Goal: Task Accomplishment & Management: Use online tool/utility

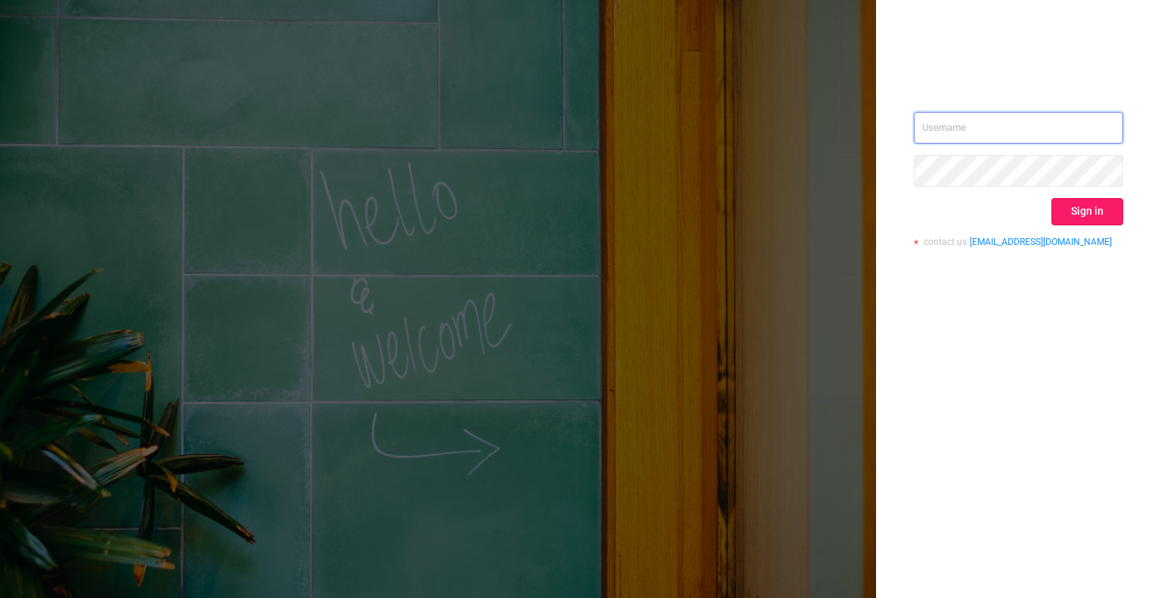
type input "[EMAIL_ADDRESS][DOMAIN_NAME]"
click at [1086, 214] on button "Sign in" at bounding box center [1088, 211] width 72 height 27
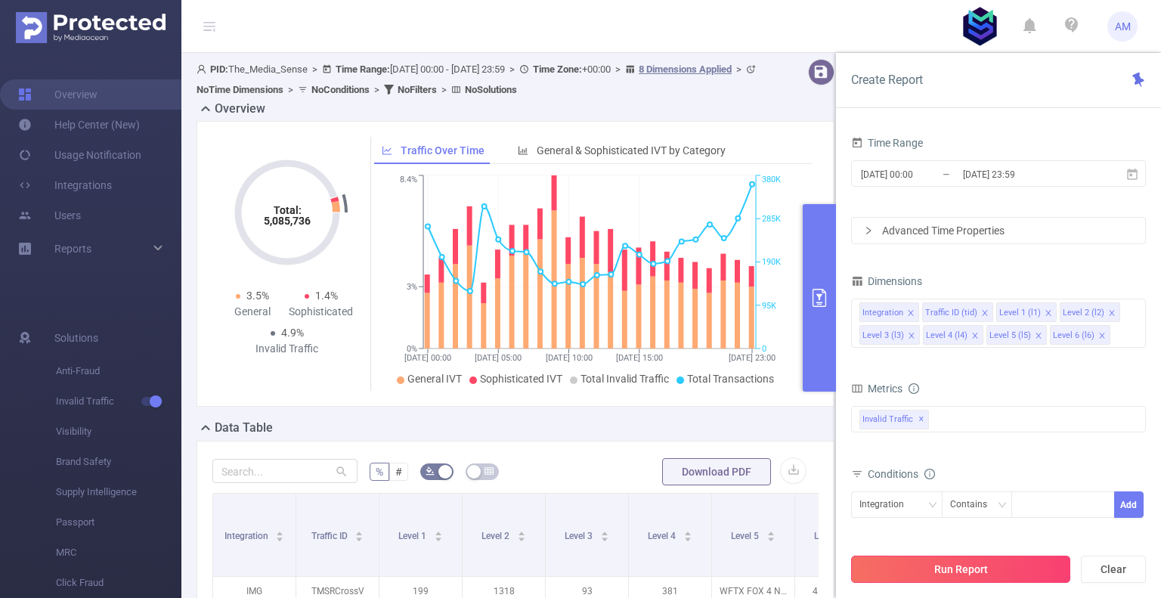
click at [983, 577] on button "Run Report" at bounding box center [960, 569] width 219 height 27
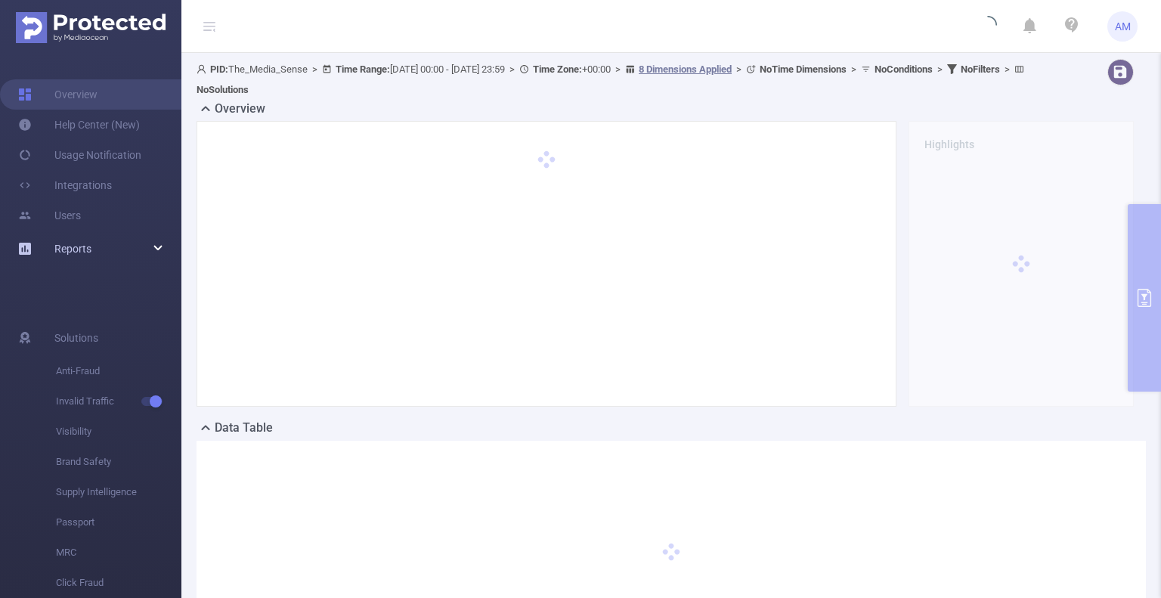
click at [117, 241] on div "Reports" at bounding box center [90, 249] width 181 height 30
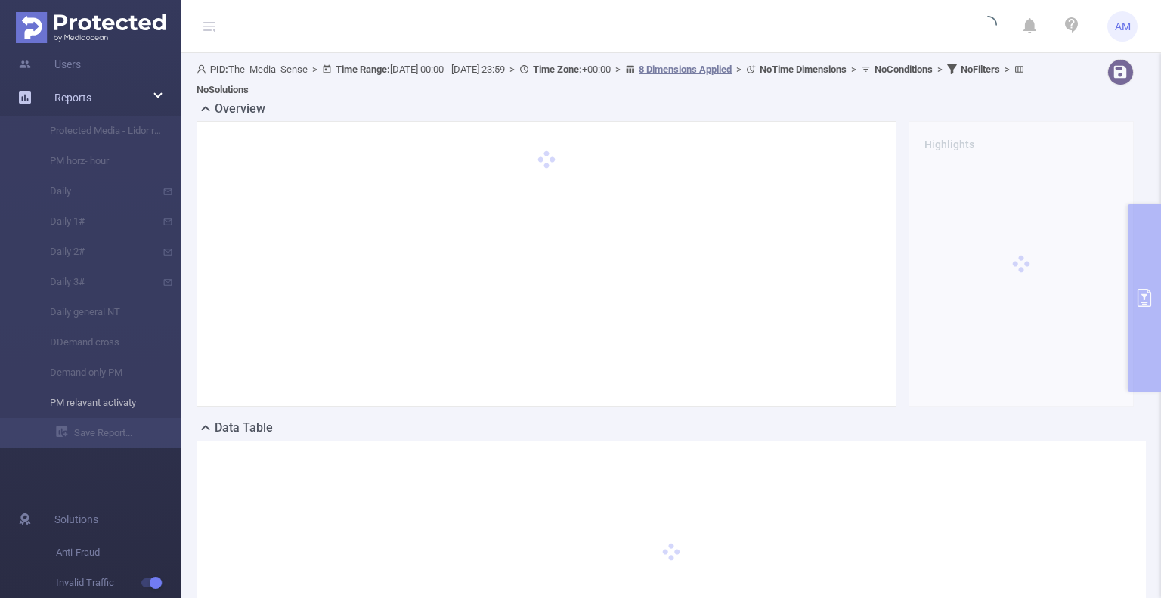
click at [126, 409] on li "PM relavant activaty" at bounding box center [90, 403] width 181 height 30
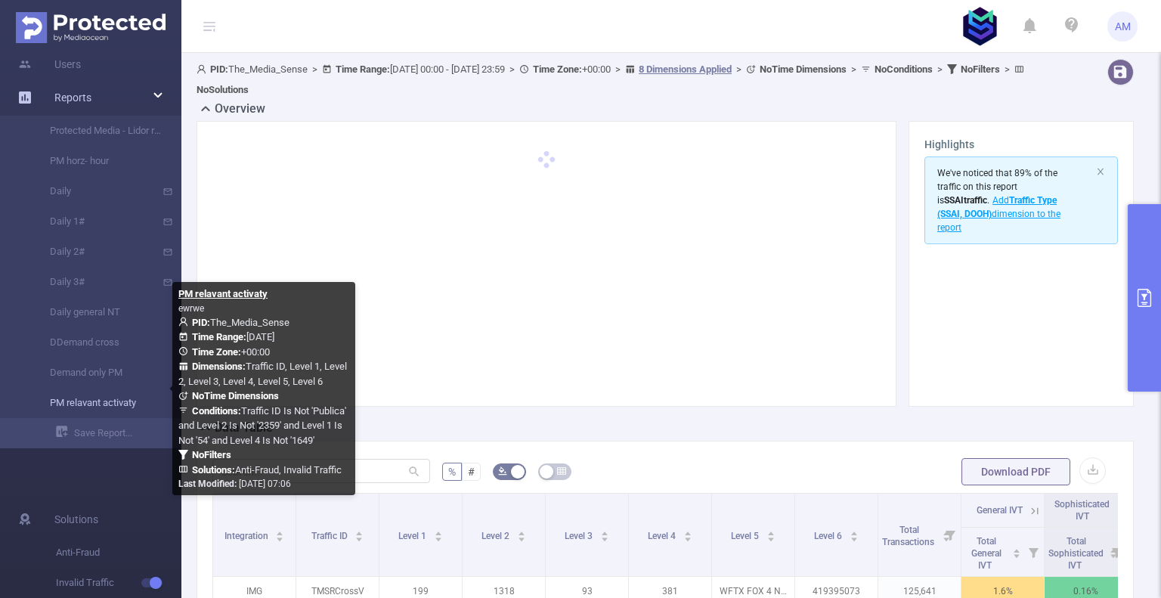
click at [126, 408] on link "PM relavant activaty" at bounding box center [96, 403] width 133 height 30
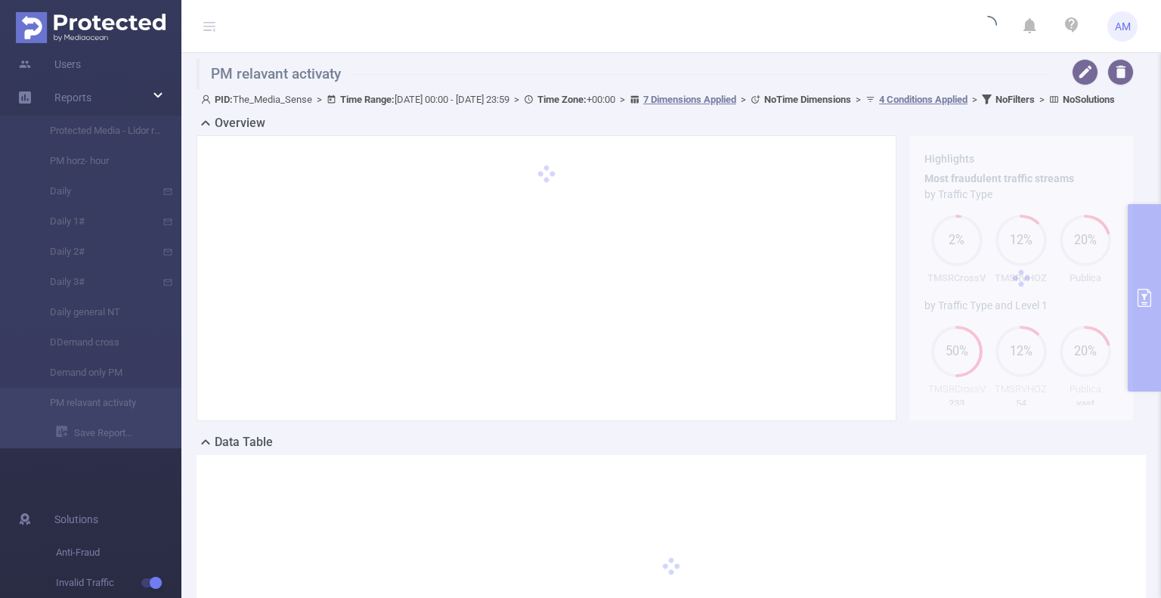
type input "[DATE] 00:00"
type input "[DATE] 23:59"
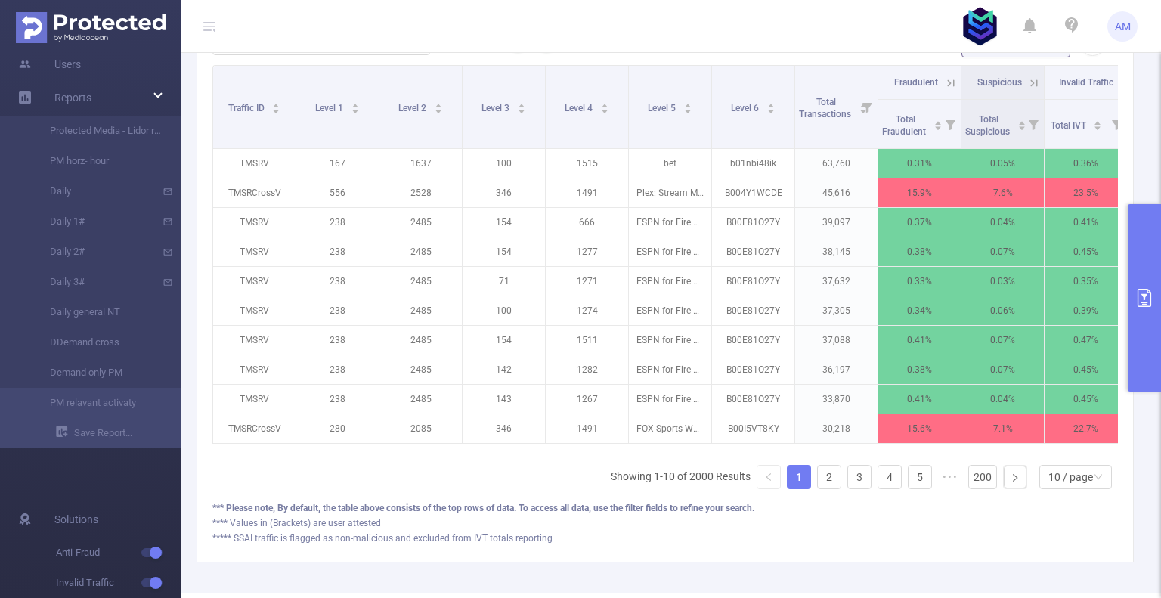
scroll to position [454, 0]
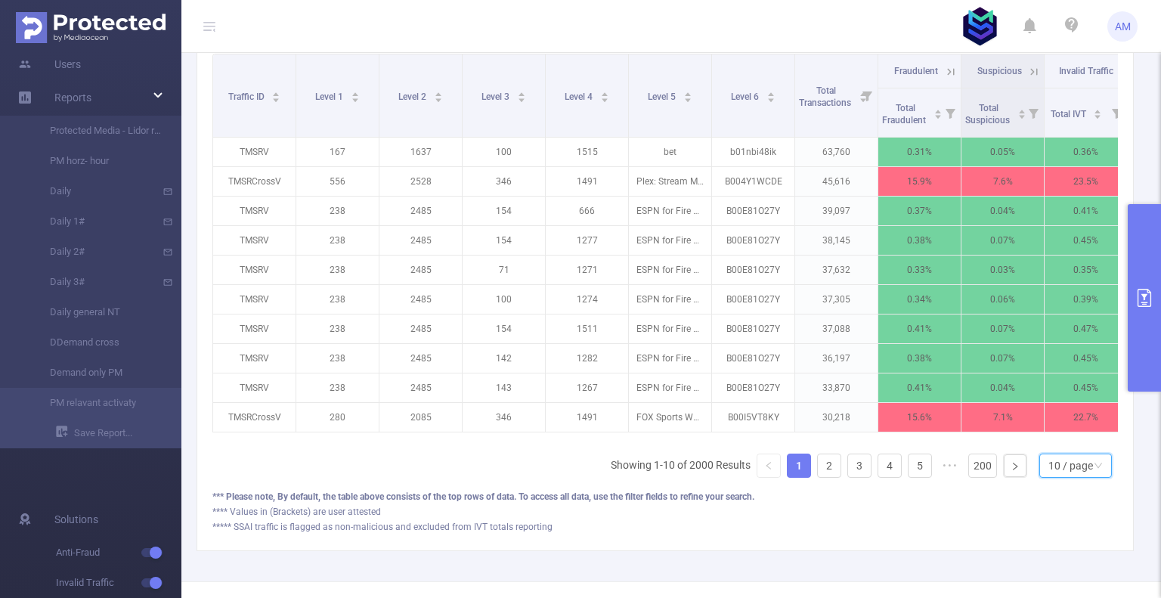
click at [1056, 477] on div "10 / page" at bounding box center [1071, 465] width 45 height 23
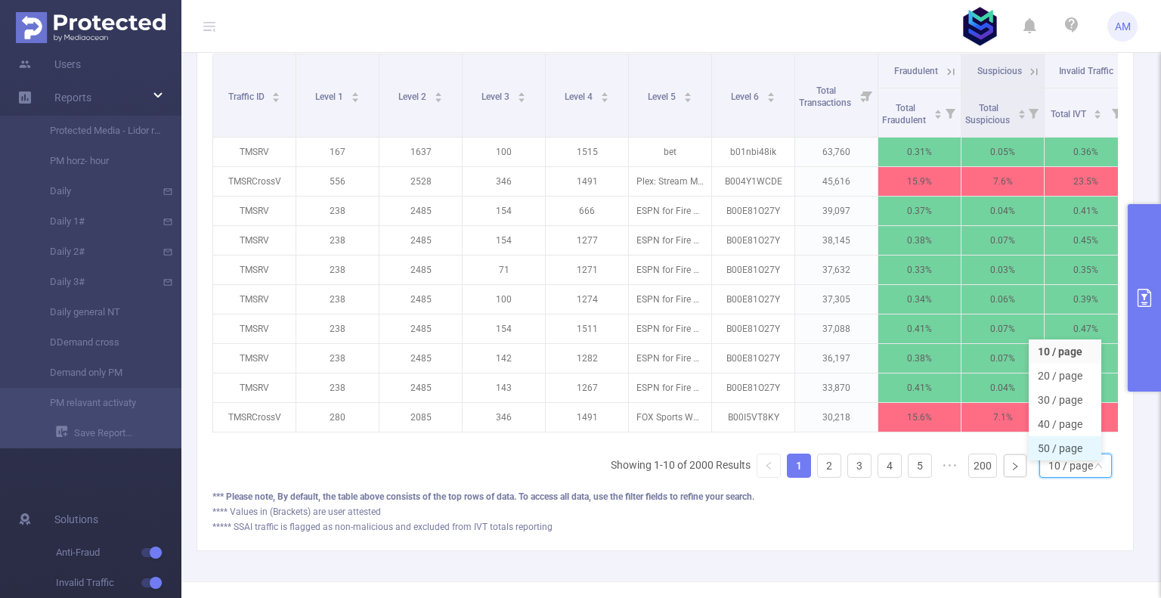
click at [1076, 460] on li "50 / page" at bounding box center [1065, 448] width 73 height 24
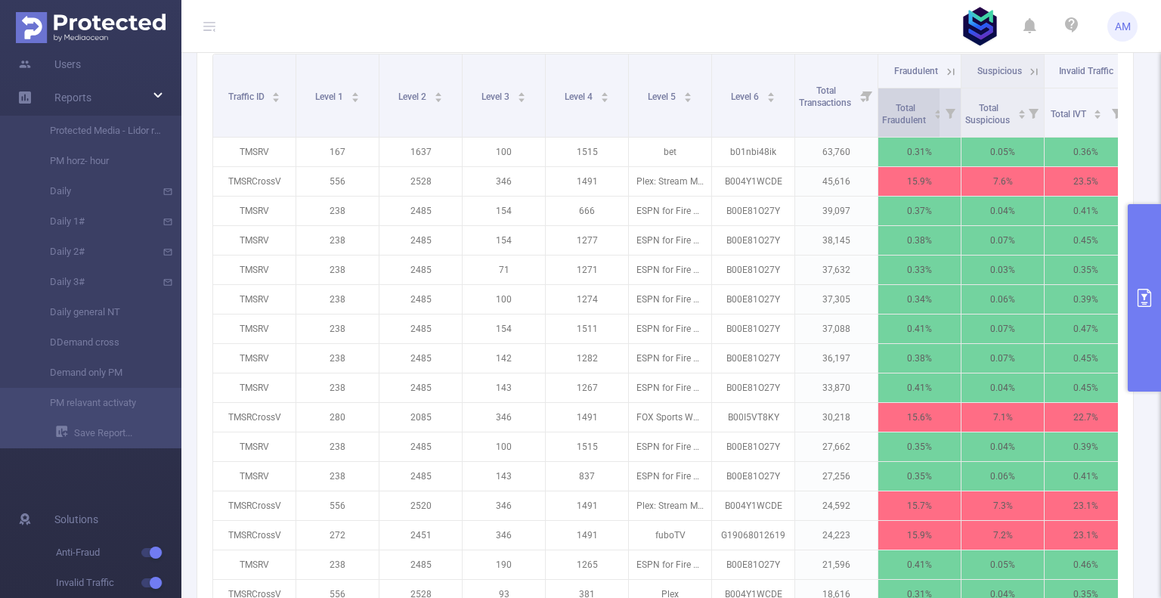
click at [906, 126] on span "Total Fraudulent" at bounding box center [905, 114] width 46 height 23
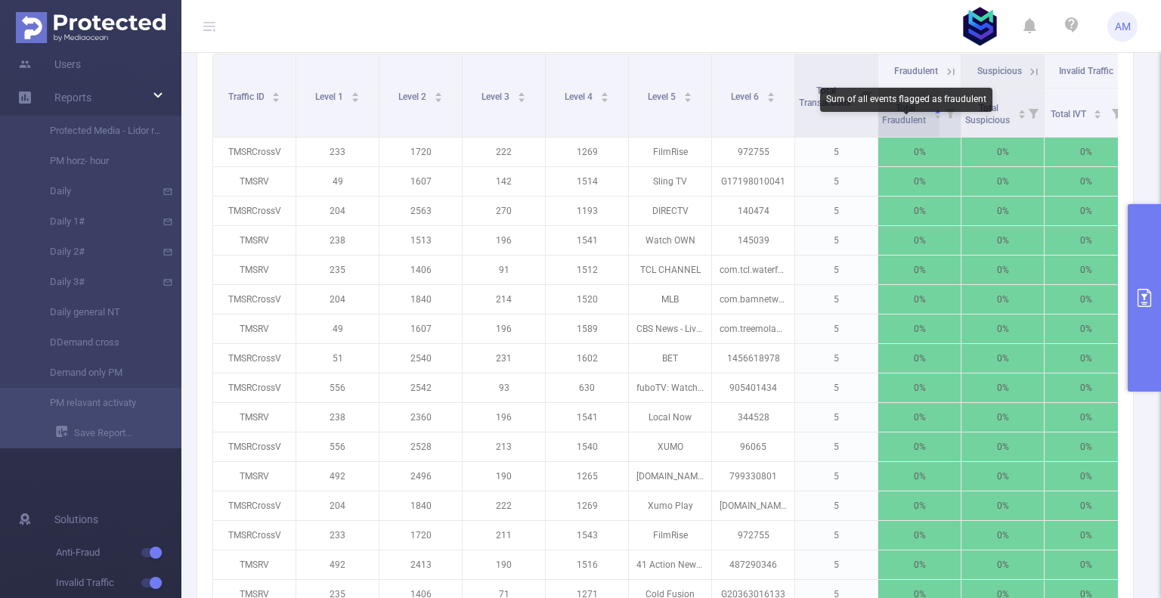
click at [907, 126] on span "Total Fraudulent" at bounding box center [905, 114] width 46 height 23
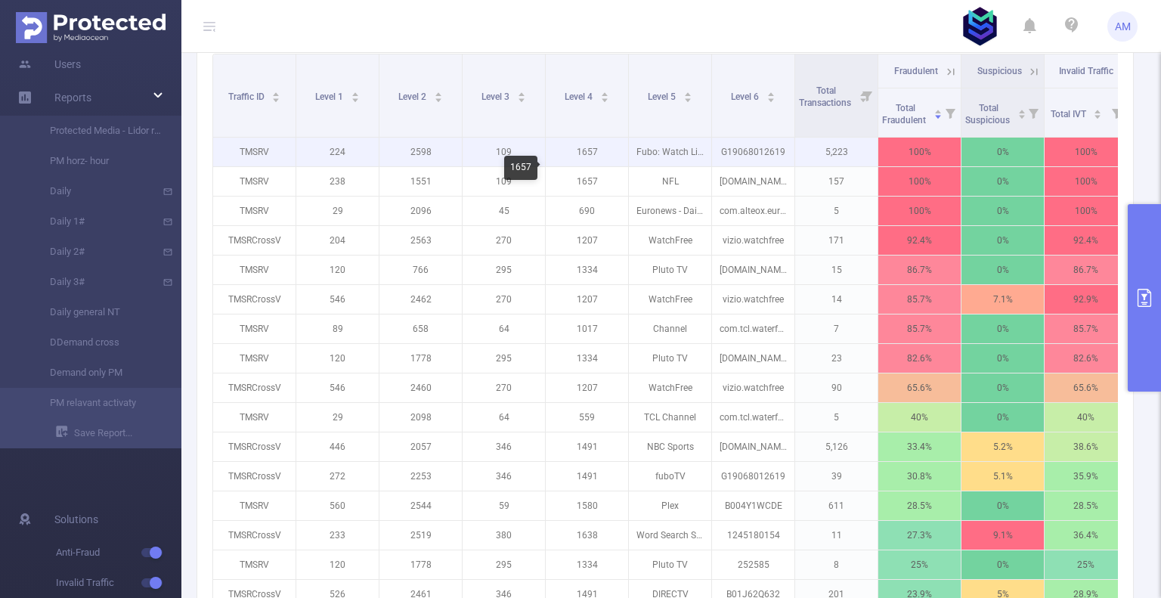
click at [589, 166] on p "1657" at bounding box center [587, 152] width 82 height 29
copy p "1657"
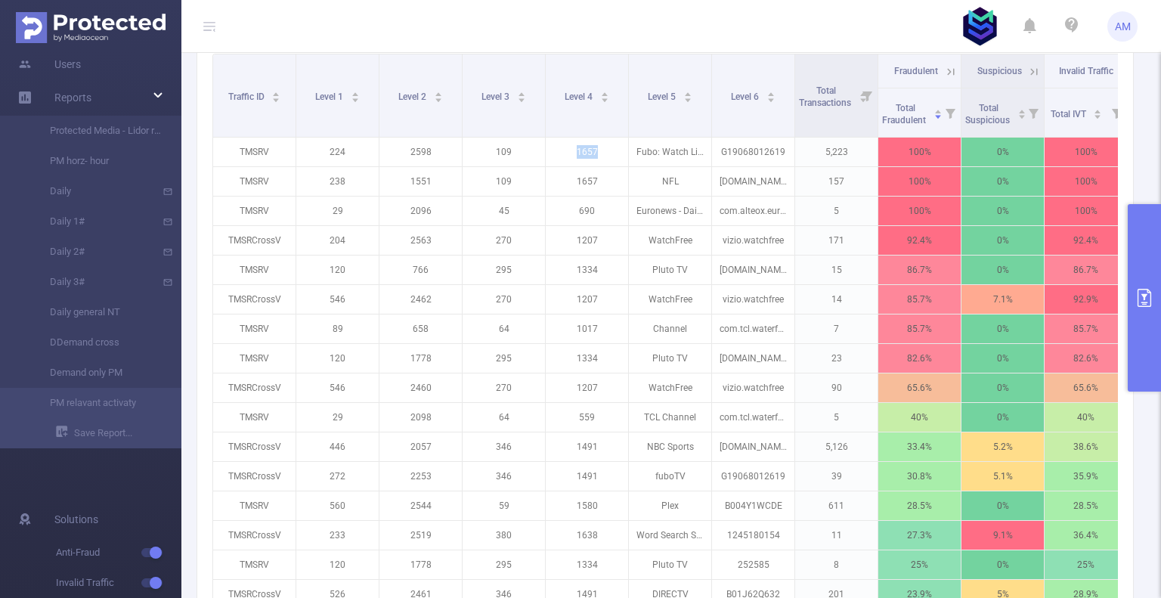
click at [1149, 239] on button "primary" at bounding box center [1144, 298] width 33 height 188
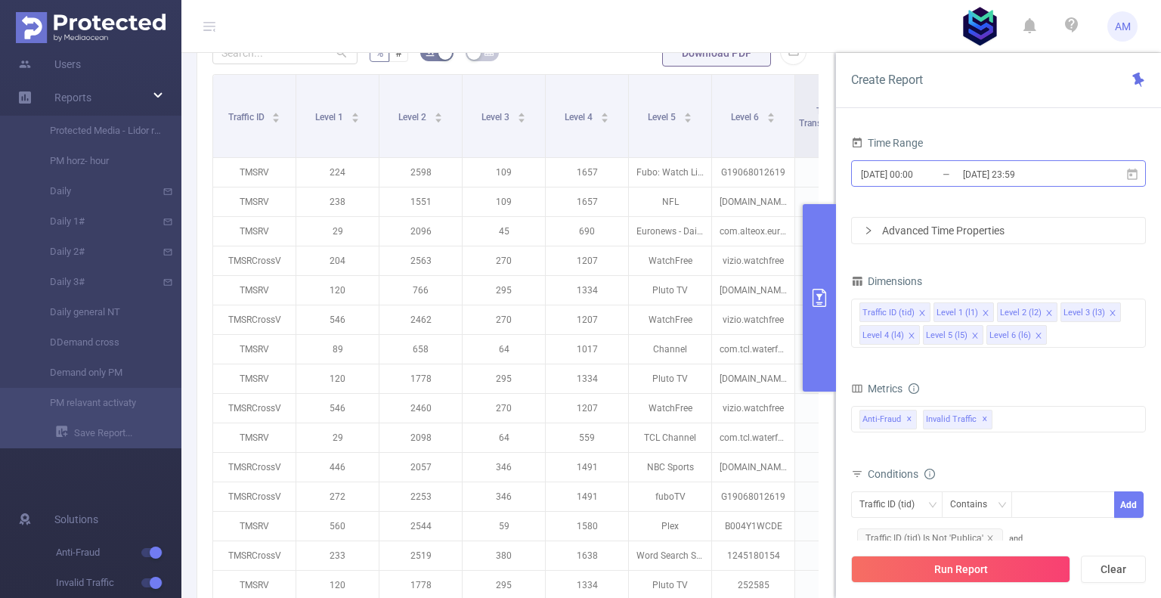
click at [953, 174] on input "[DATE] 00:00" at bounding box center [921, 174] width 122 height 20
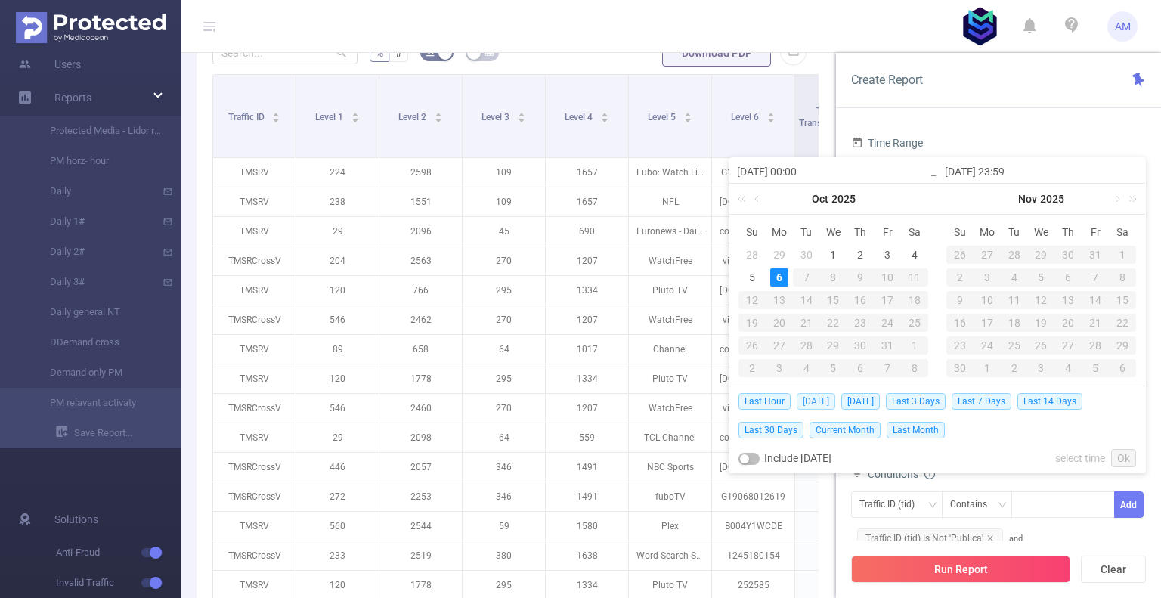
click at [813, 402] on span "[DATE]" at bounding box center [816, 401] width 39 height 17
type input "[DATE] 00:00"
type input "[DATE] 23:59"
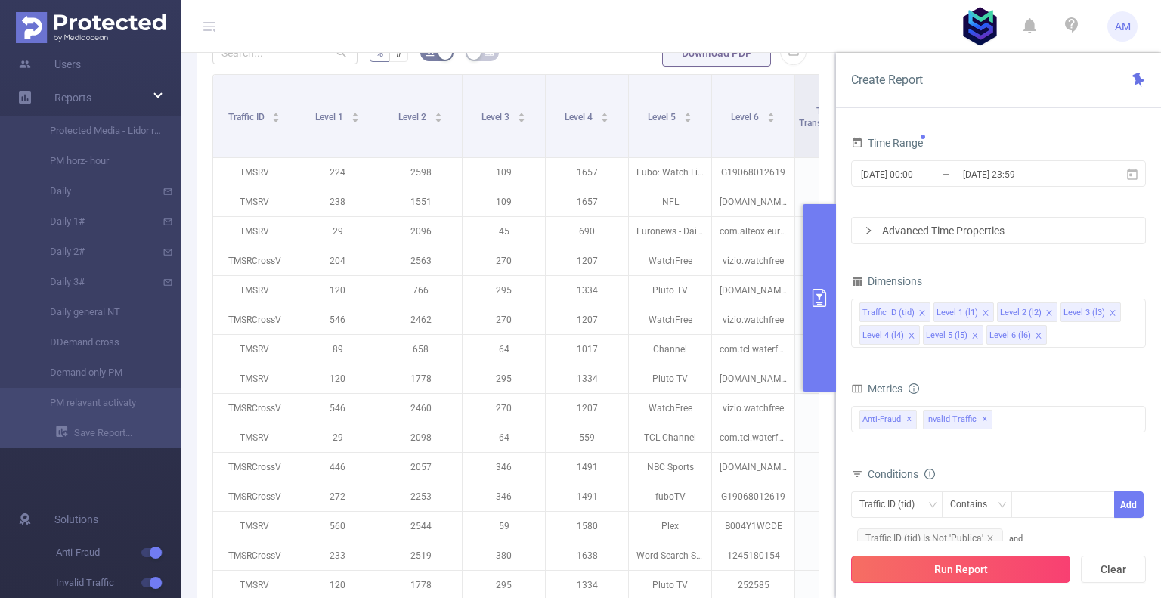
click at [1009, 565] on button "Run Report" at bounding box center [960, 569] width 219 height 27
